Goal: Download file/media

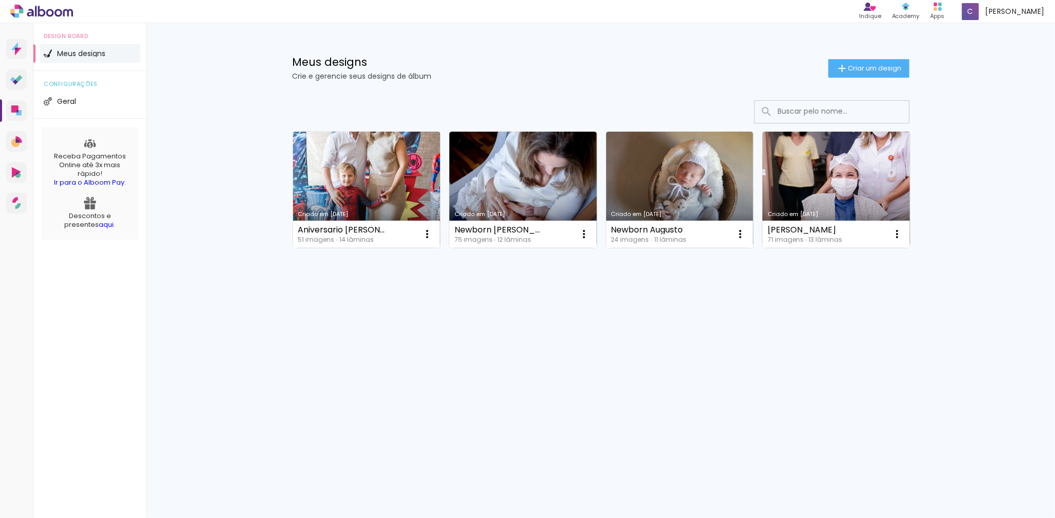
click at [365, 199] on link "Criado em [DATE]" at bounding box center [367, 190] width 148 height 116
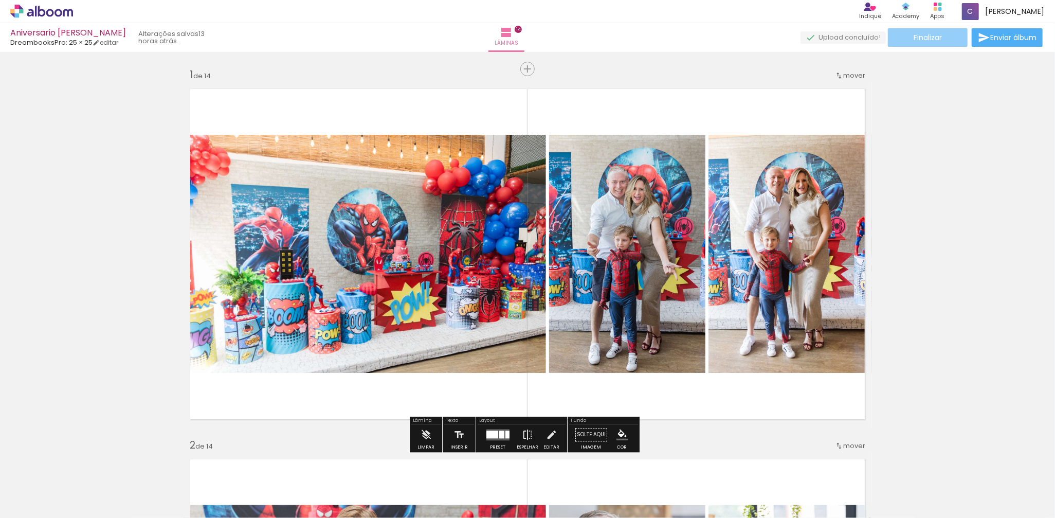
click at [905, 38] on paper-button "Finalizar" at bounding box center [928, 37] width 80 height 19
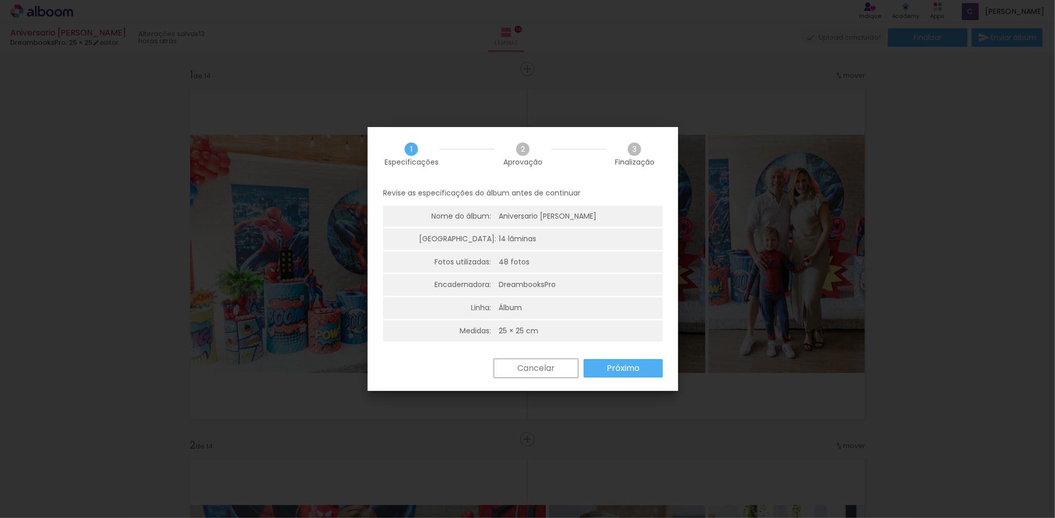
click at [0, 0] on slot "Próximo" at bounding box center [0, 0] width 0 height 0
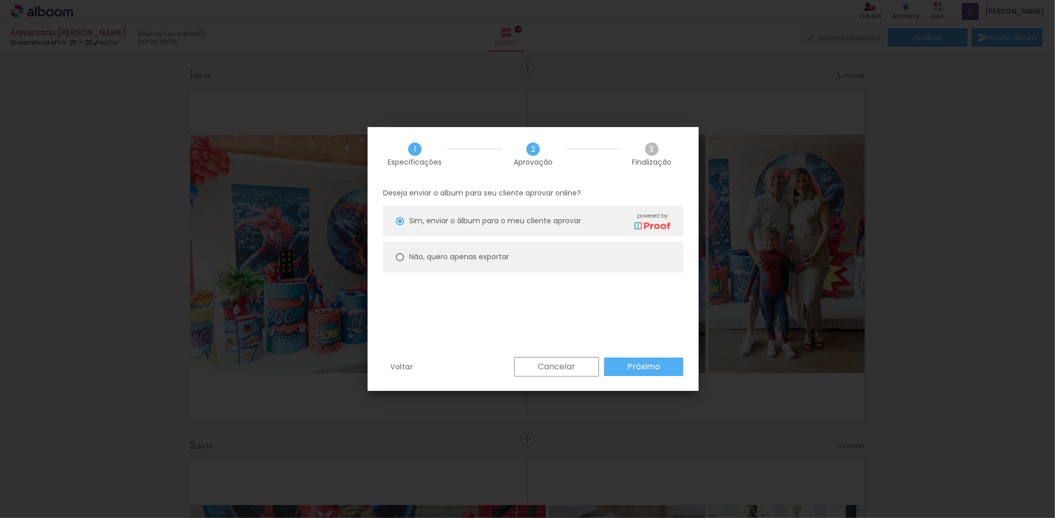
click at [0, 0] on slot "Não, quero apenas exportar" at bounding box center [0, 0] width 0 height 0
type paper-radio-button "on"
click at [0, 0] on slot "Próximo" at bounding box center [0, 0] width 0 height 0
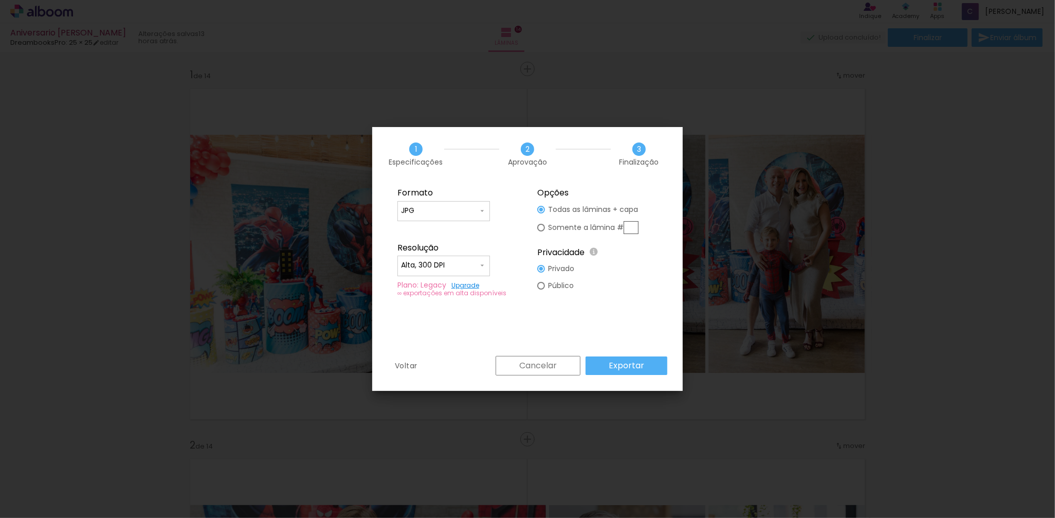
click at [0, 0] on input "Alta, 300 DPI" at bounding box center [0, 0] width 0 height 0
click at [0, 0] on paper-item "Alta, 300 DPI" at bounding box center [0, 0] width 0 height 0
click at [877, 172] on iron-overlay-backdrop at bounding box center [527, 259] width 1055 height 518
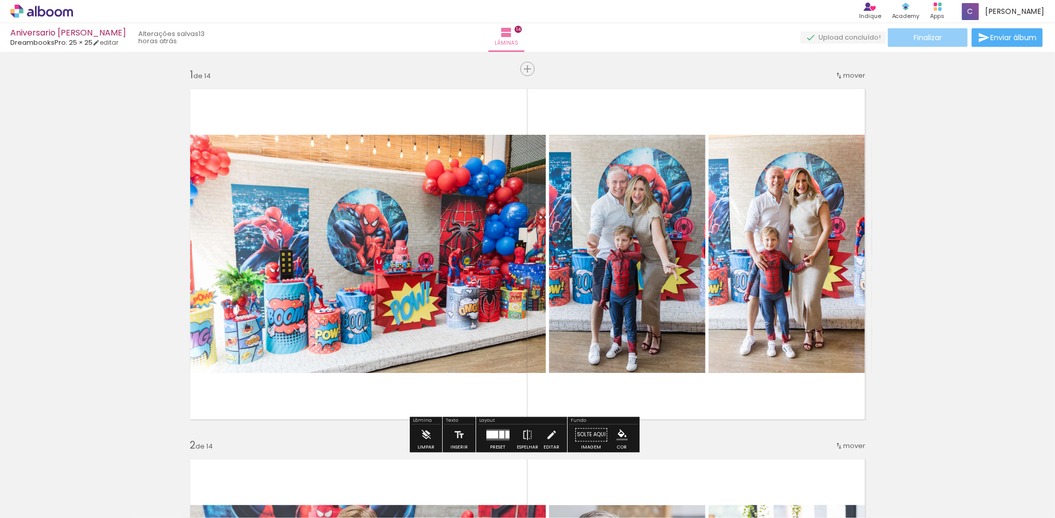
click at [928, 40] on span "Finalizar" at bounding box center [927, 37] width 28 height 7
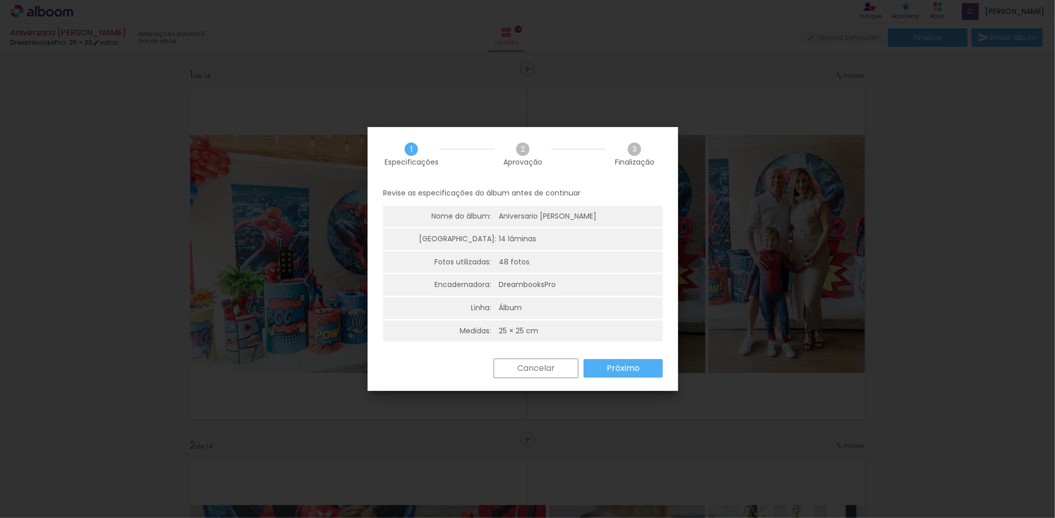
click at [605, 371] on paper-button "Próximo" at bounding box center [622, 368] width 79 height 19
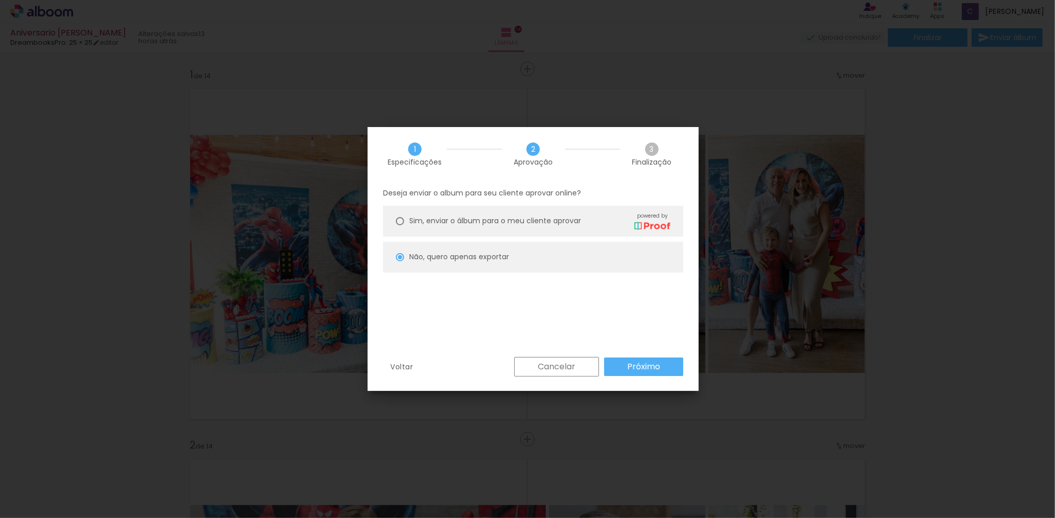
click at [0, 0] on slot "Próximo" at bounding box center [0, 0] width 0 height 0
type input "Alta, 300 DPI"
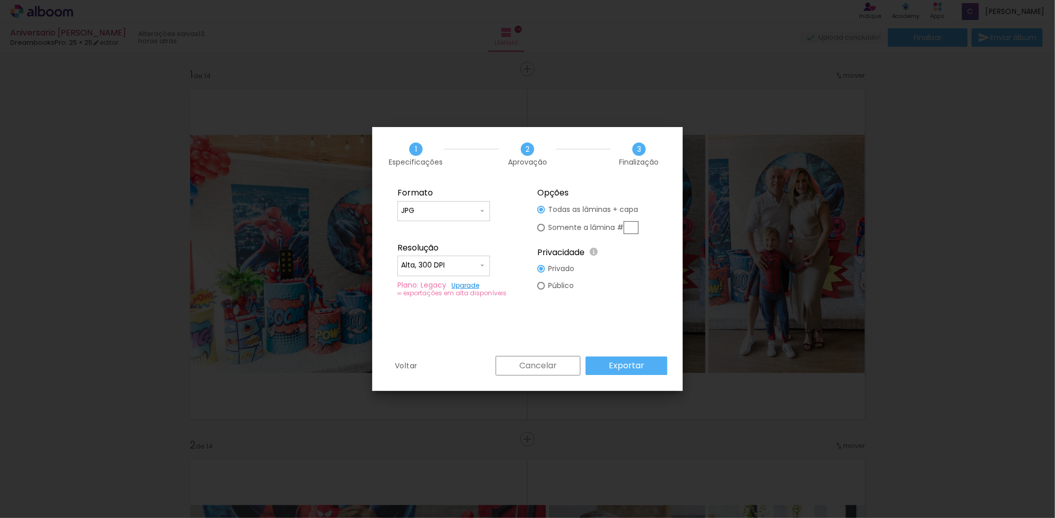
click at [0, 0] on input "text" at bounding box center [0, 0] width 0 height 0
type paper-radio-button "on"
type input "1"
click at [0, 0] on slot "Exportar" at bounding box center [0, 0] width 0 height 0
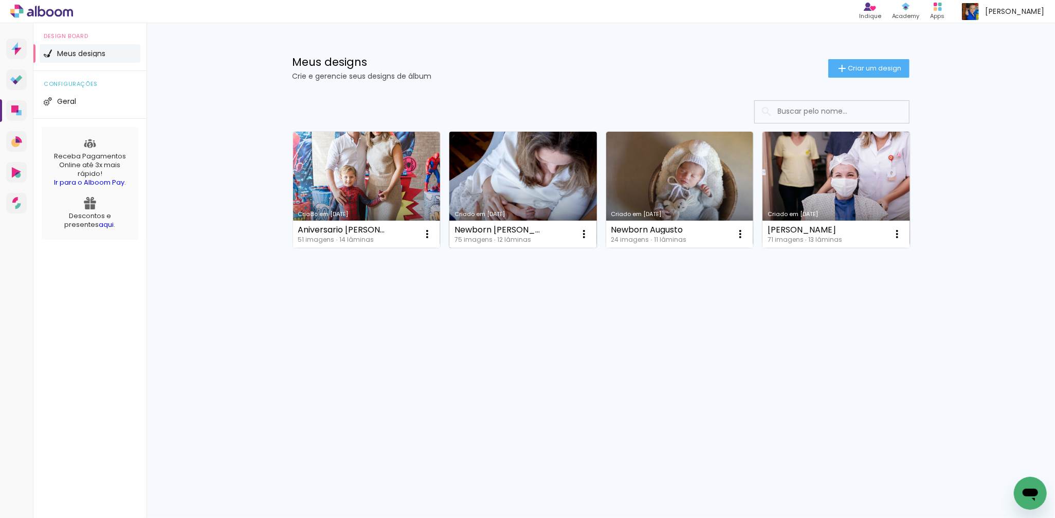
click at [510, 160] on link "Criado em [DATE]" at bounding box center [523, 190] width 148 height 116
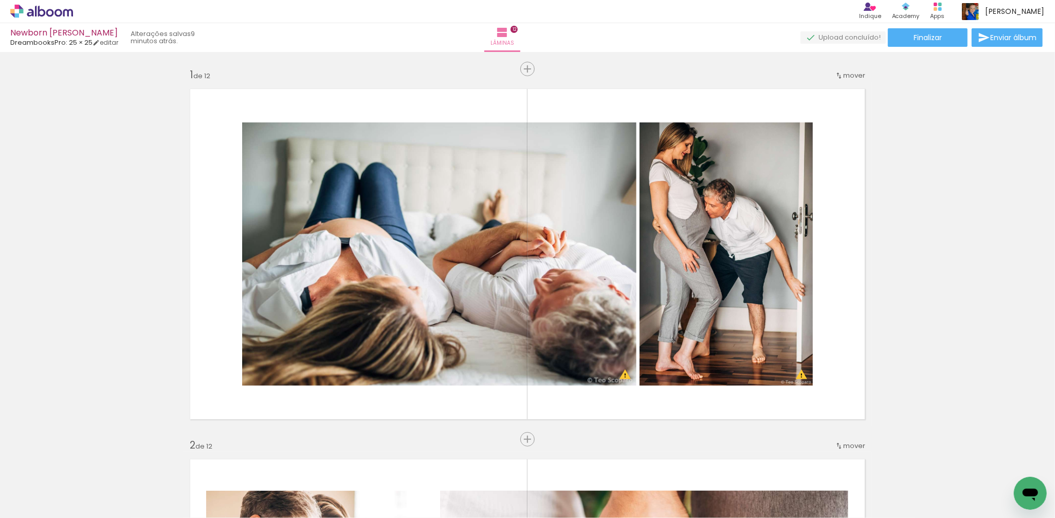
click at [922, 36] on span "Finalizar" at bounding box center [927, 37] width 28 height 7
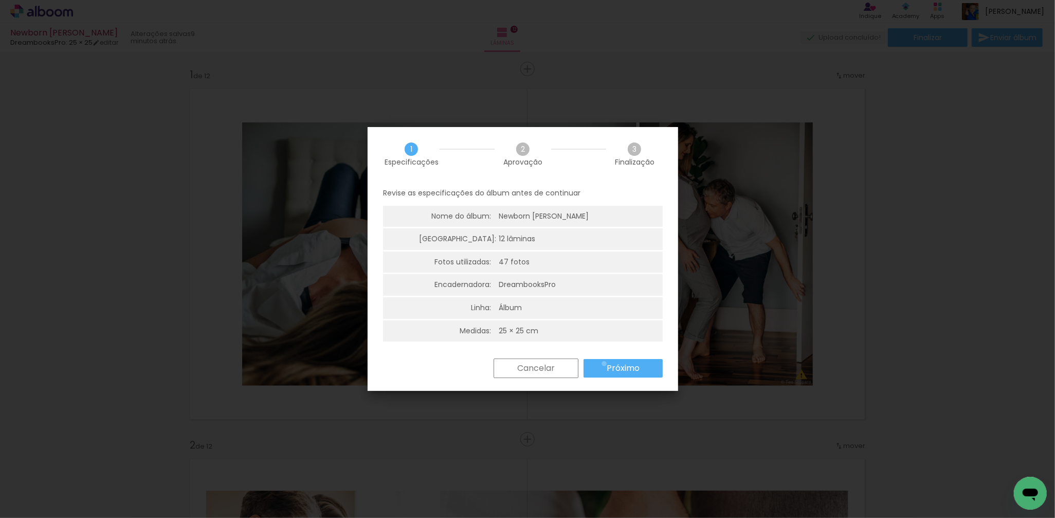
click at [605, 363] on paper-button "Próximo" at bounding box center [622, 368] width 79 height 19
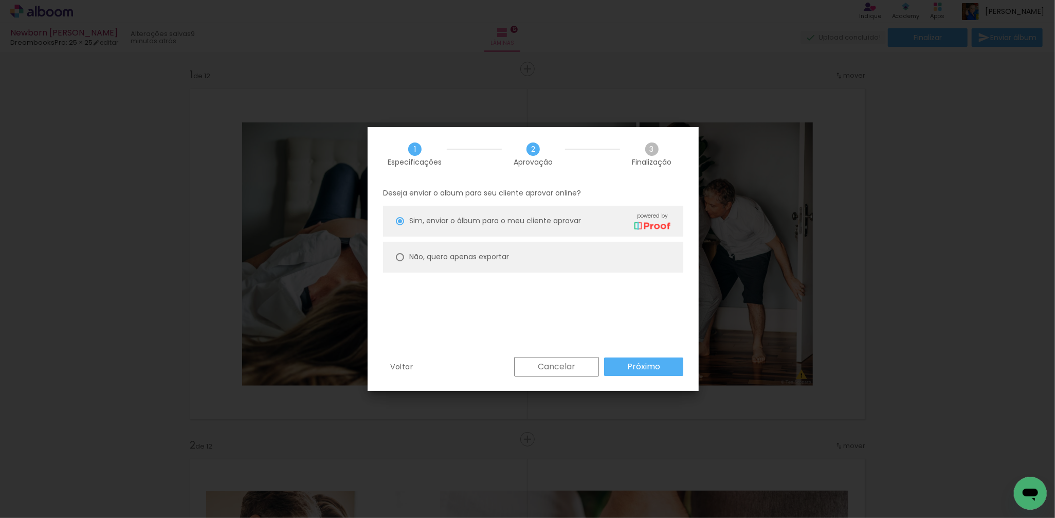
click at [581, 262] on paper-radio-button "Não, quero apenas exportar" at bounding box center [533, 257] width 300 height 31
type paper-radio-button "on"
click at [0, 0] on slot "Próximo" at bounding box center [0, 0] width 0 height 0
type input "Alta, 300 DPI"
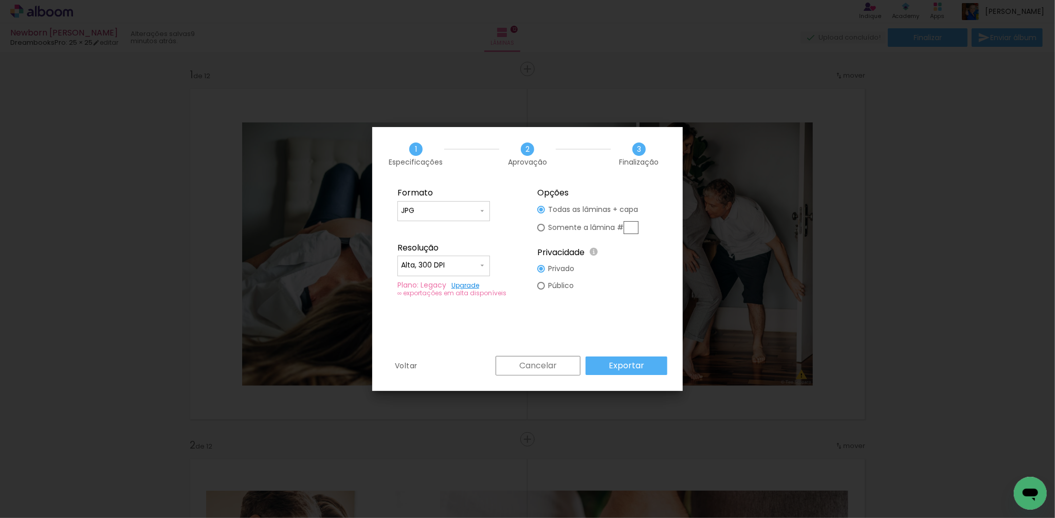
click at [432, 456] on input "text" at bounding box center [425, 462] width 13 height 13
type paper-radio-button "on"
type input "1"
